Goal: Obtain resource: Download file/media

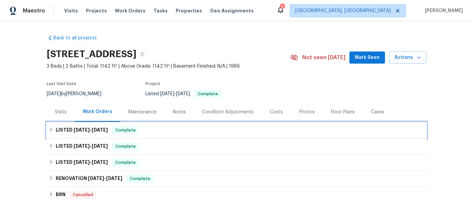
click at [78, 130] on span "[DATE]" at bounding box center [82, 129] width 16 height 5
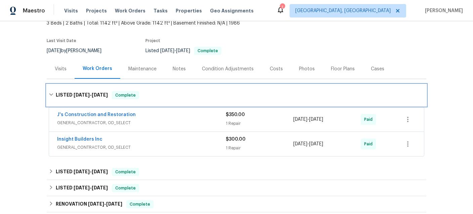
scroll to position [43, 0]
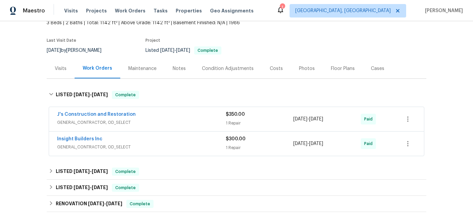
click at [135, 122] on span "GENERAL_CONTRACTOR, OD_SELECT" at bounding box center [141, 122] width 169 height 7
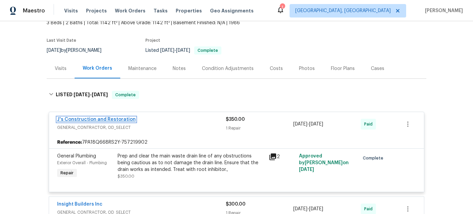
click at [96, 118] on link "J's Construction and Restoration" at bounding box center [96, 119] width 79 height 5
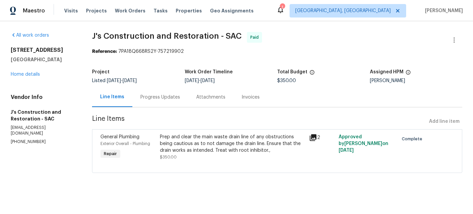
click at [248, 95] on div "Invoices" at bounding box center [250, 97] width 18 height 7
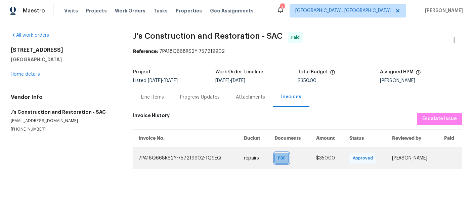
click at [278, 159] on span "PDF" at bounding box center [283, 157] width 10 height 7
